Goal: Task Accomplishment & Management: Use online tool/utility

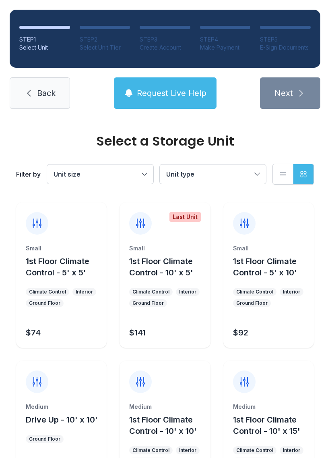
click at [47, 98] on span "Back" at bounding box center [46, 92] width 19 height 11
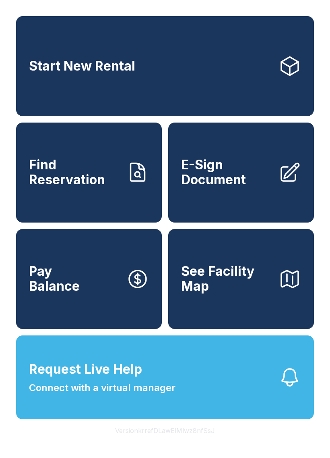
click at [274, 198] on link "E-Sign Document" at bounding box center [241, 172] width 146 height 100
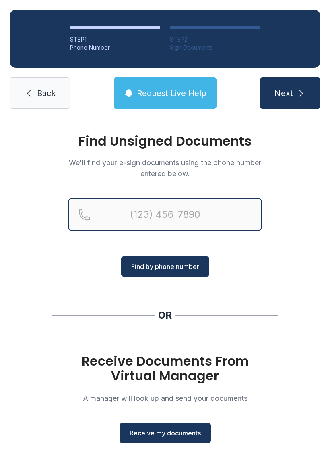
click at [151, 207] on input "Reservation phone number" at bounding box center [164, 214] width 193 height 32
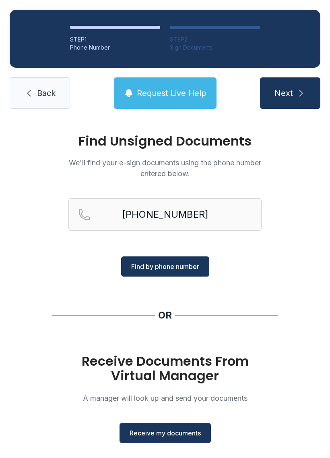
click at [181, 273] on button "Find by phone number" at bounding box center [165, 266] width 88 height 20
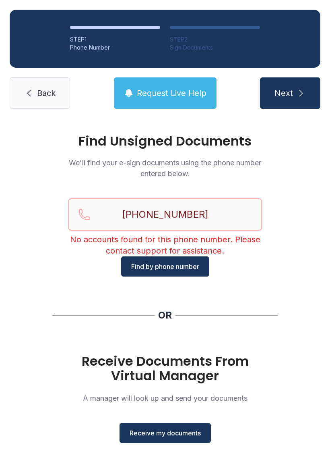
click at [214, 221] on input "[PHONE_NUMBER]" at bounding box center [164, 214] width 193 height 32
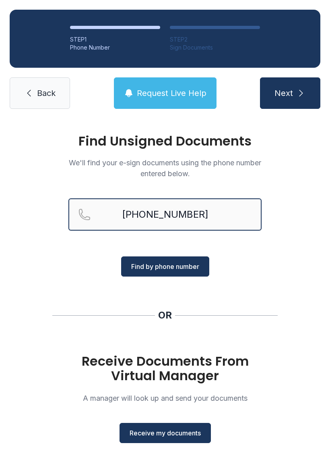
type input "[PHONE_NUMBER]"
click at [174, 270] on span "Find by phone number" at bounding box center [165, 266] width 68 height 10
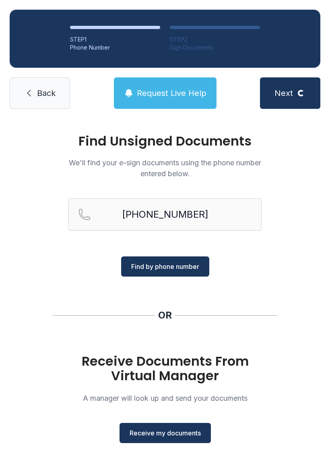
click at [176, 264] on span "Find by phone number" at bounding box center [165, 266] width 68 height 10
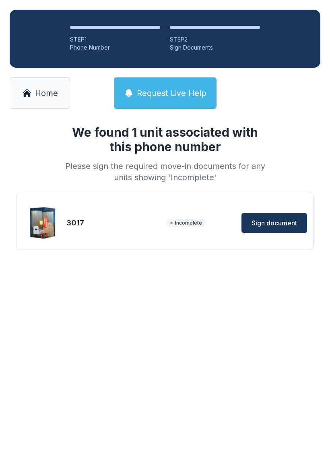
click at [280, 221] on span "Sign document" at bounding box center [275, 223] width 46 height 10
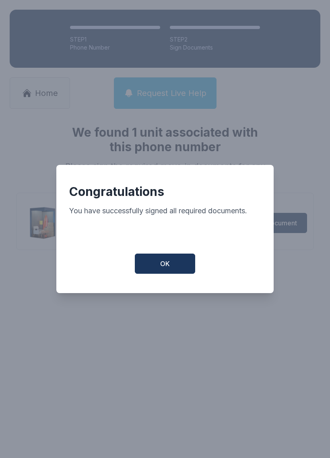
click at [162, 263] on span "OK" at bounding box center [165, 264] width 10 height 10
